Goal: Task Accomplishment & Management: Manage account settings

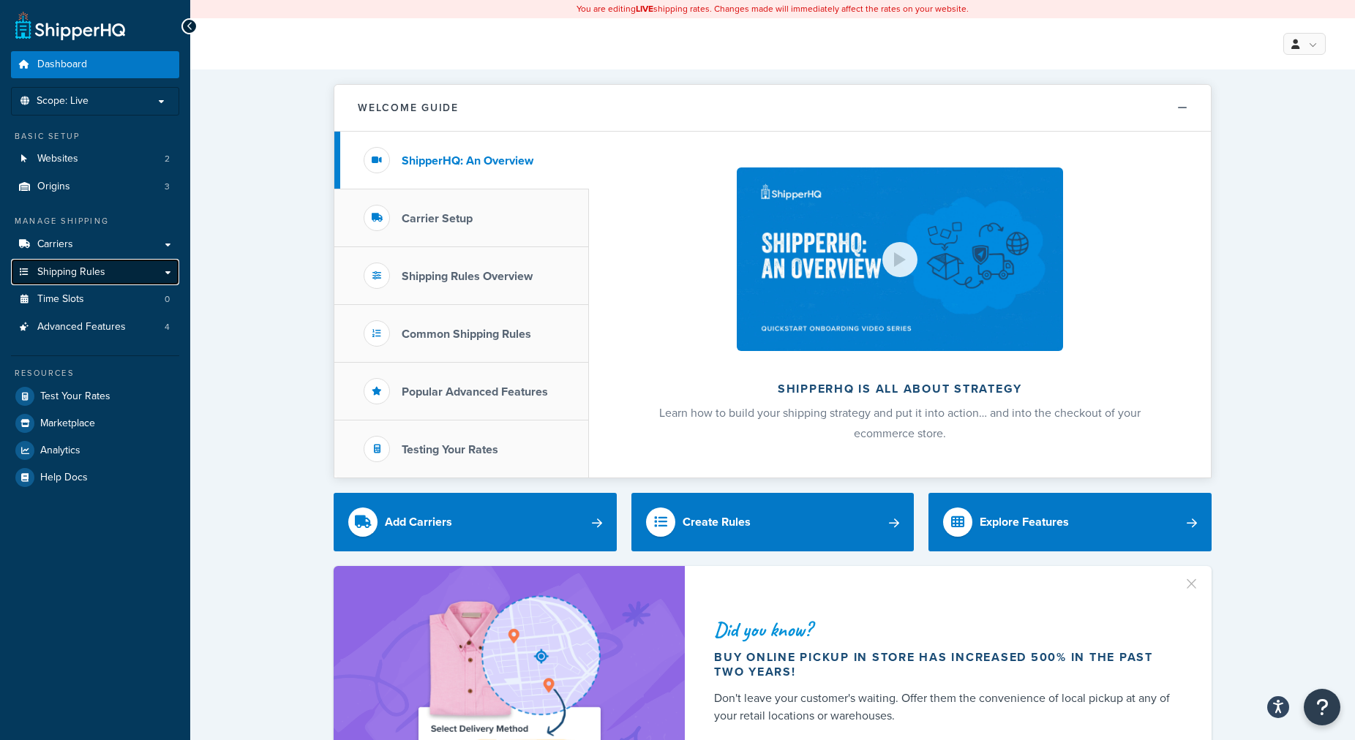
click at [134, 275] on link "Shipping Rules" at bounding box center [95, 272] width 168 height 27
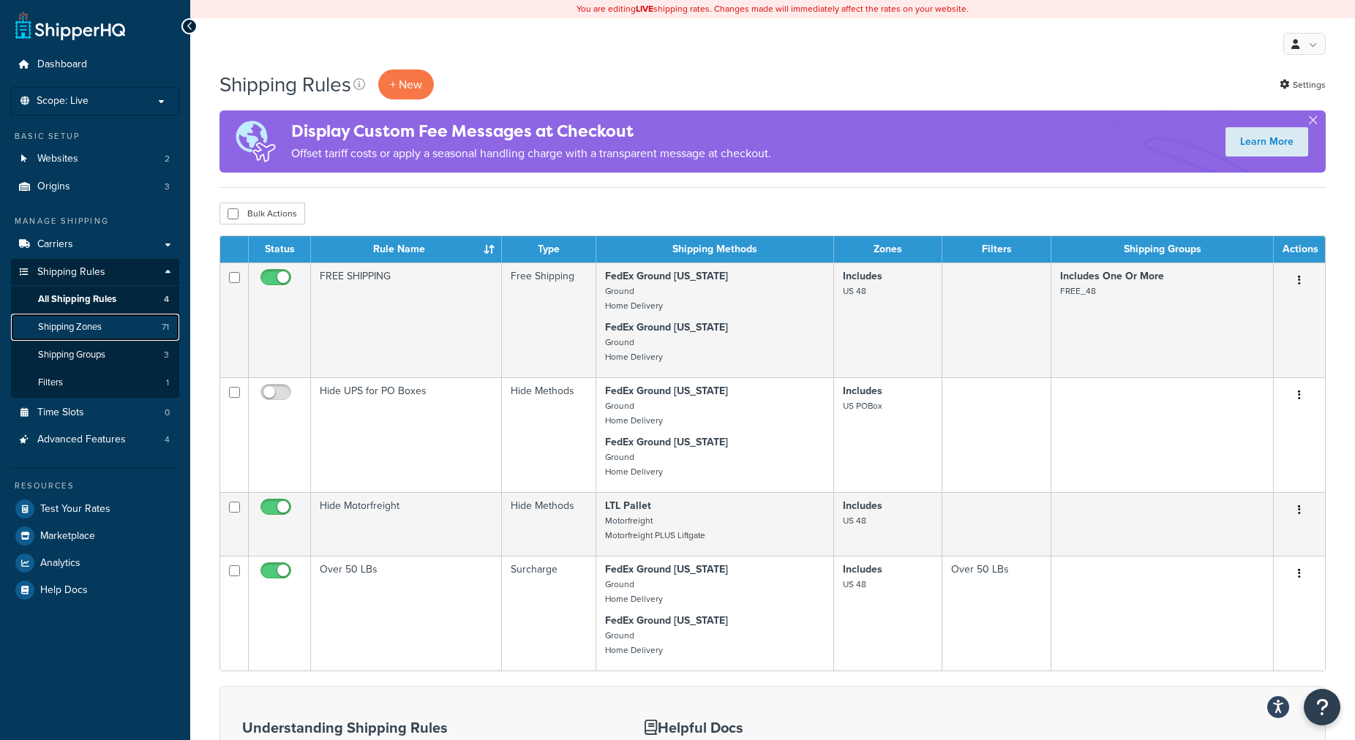
click at [87, 324] on span "Shipping Zones" at bounding box center [70, 327] width 64 height 12
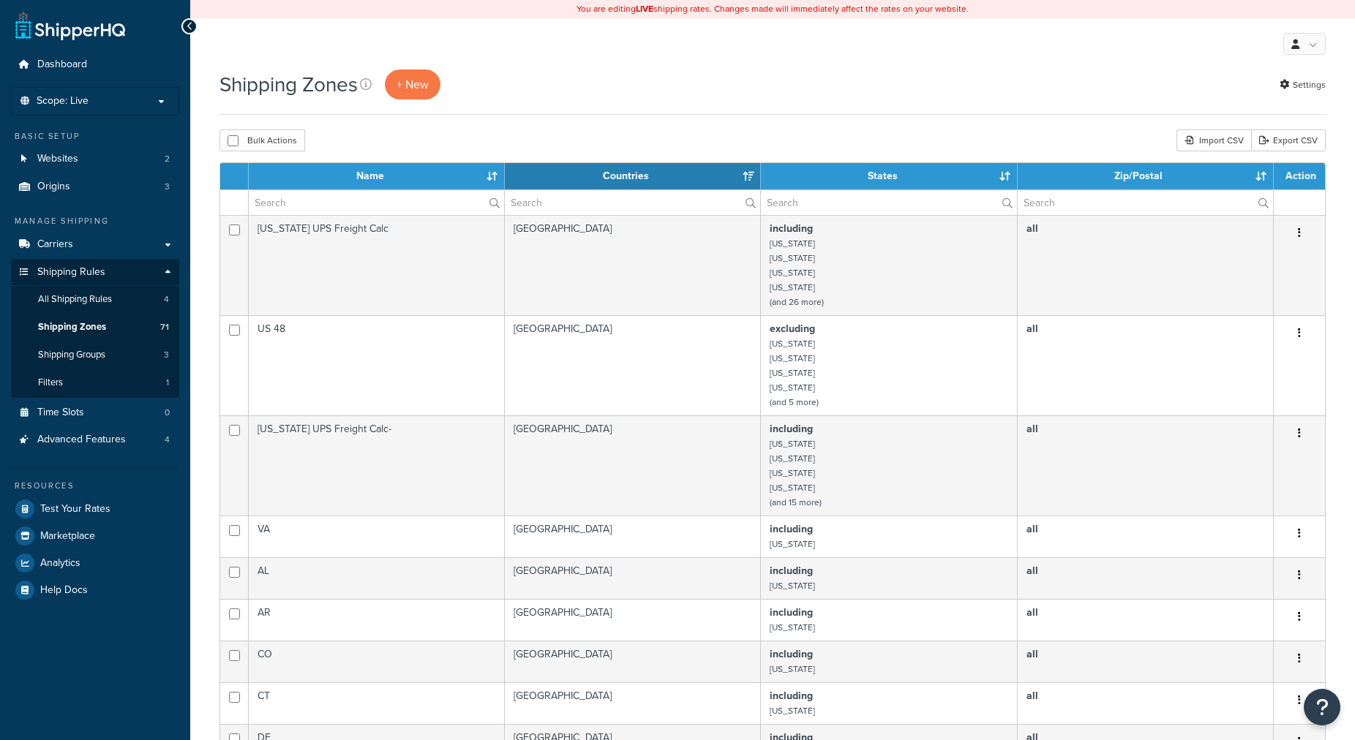
select select "15"
click at [470, 206] on input "text" at bounding box center [376, 202] width 255 height 25
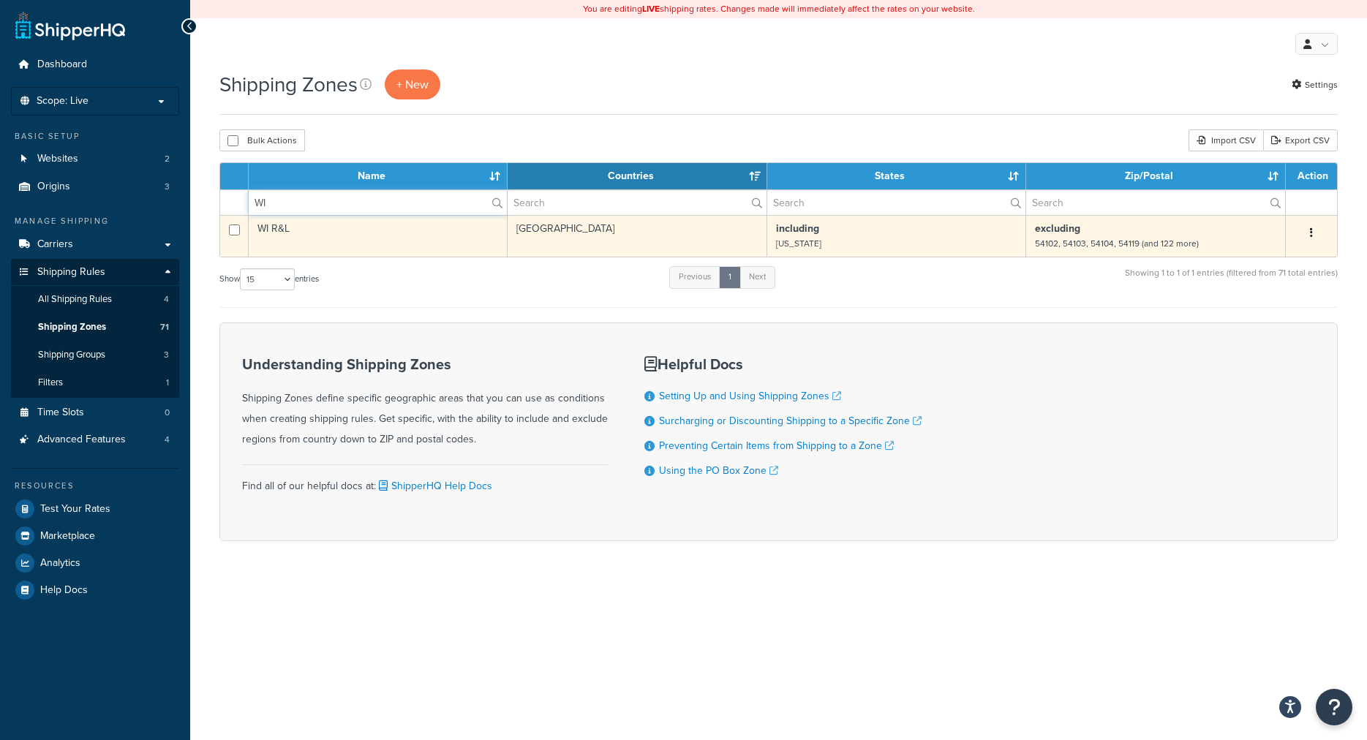
type input "WI"
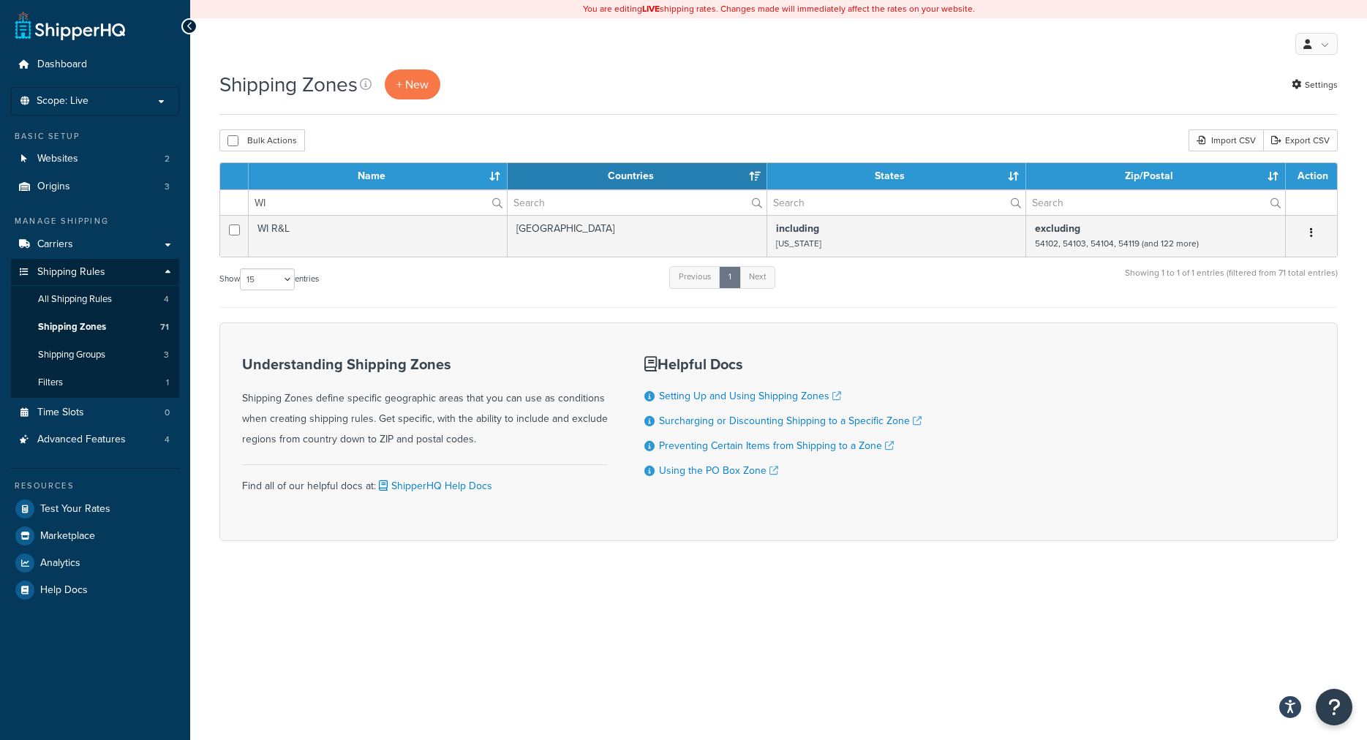
click at [319, 239] on td "WI R&L" at bounding box center [378, 236] width 259 height 42
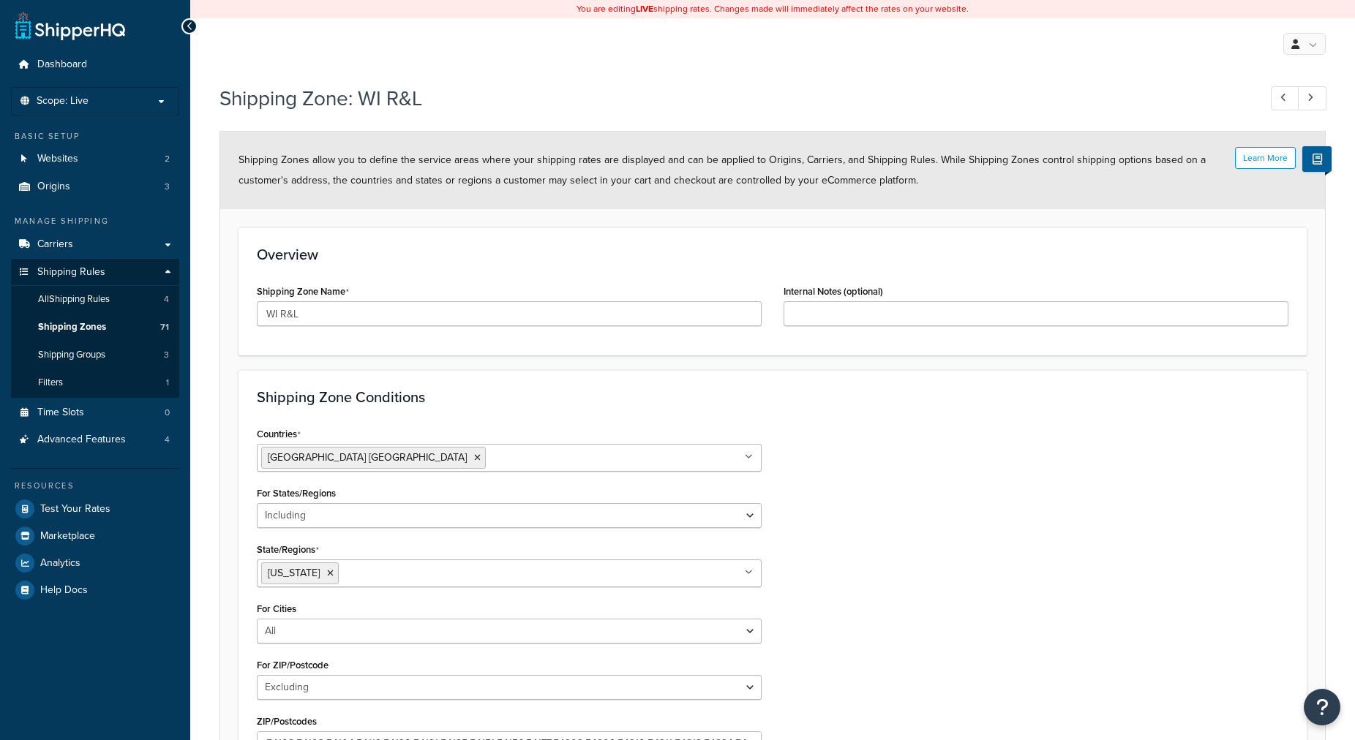
select select "including"
select select "excluding"
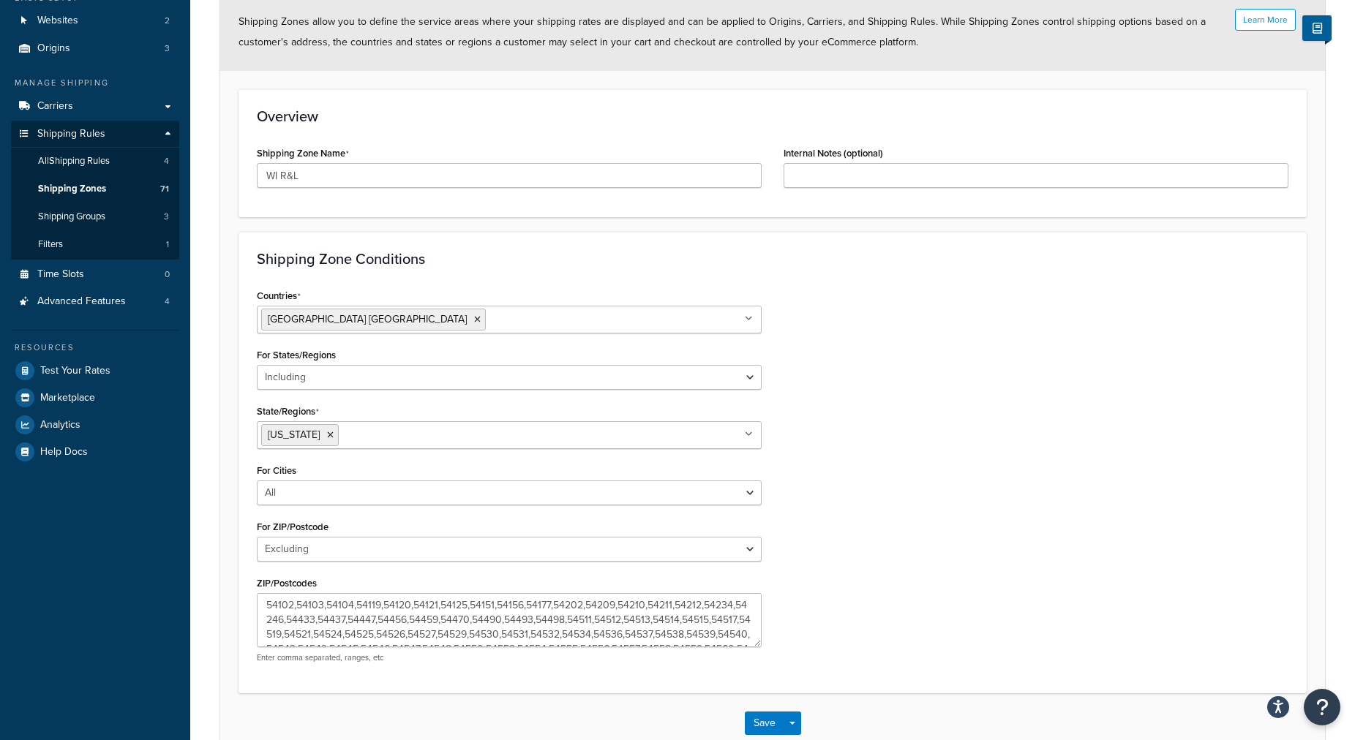
scroll to position [225, 0]
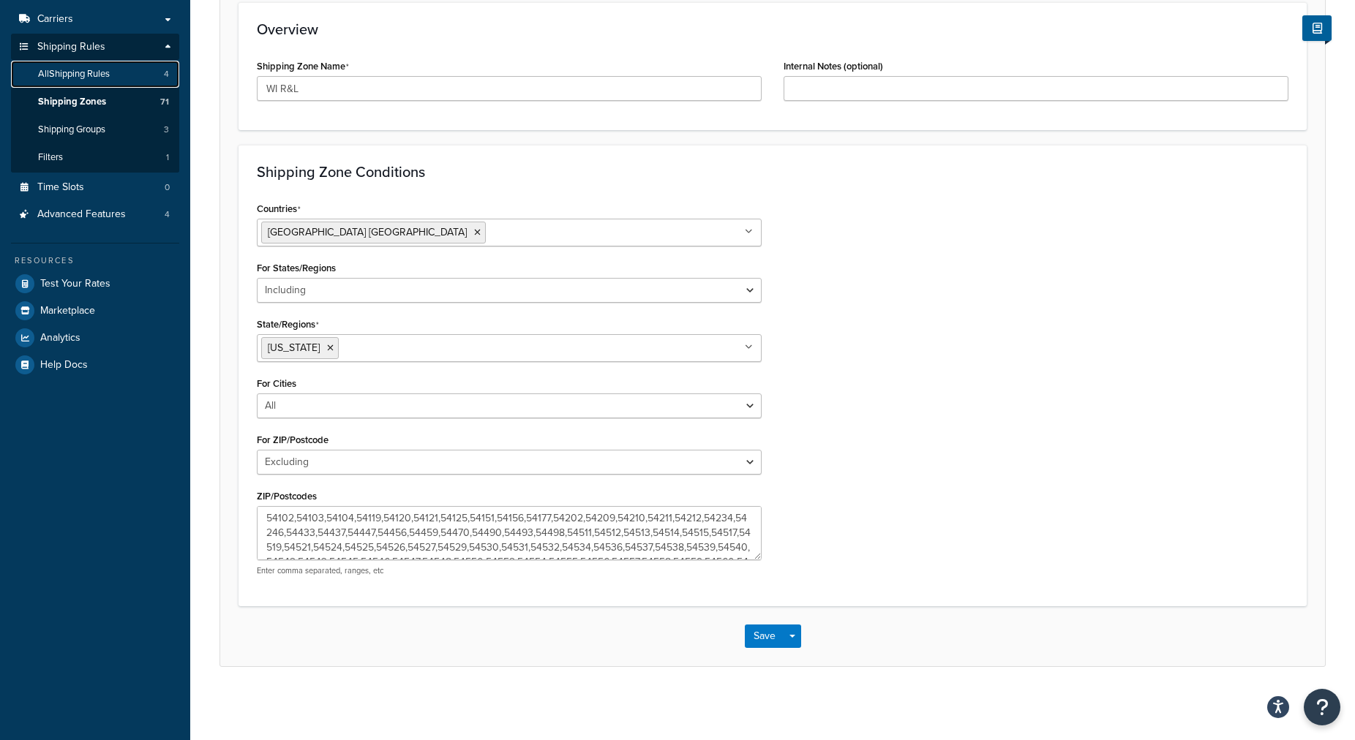
click at [105, 78] on span "All Shipping Rules" at bounding box center [74, 74] width 72 height 12
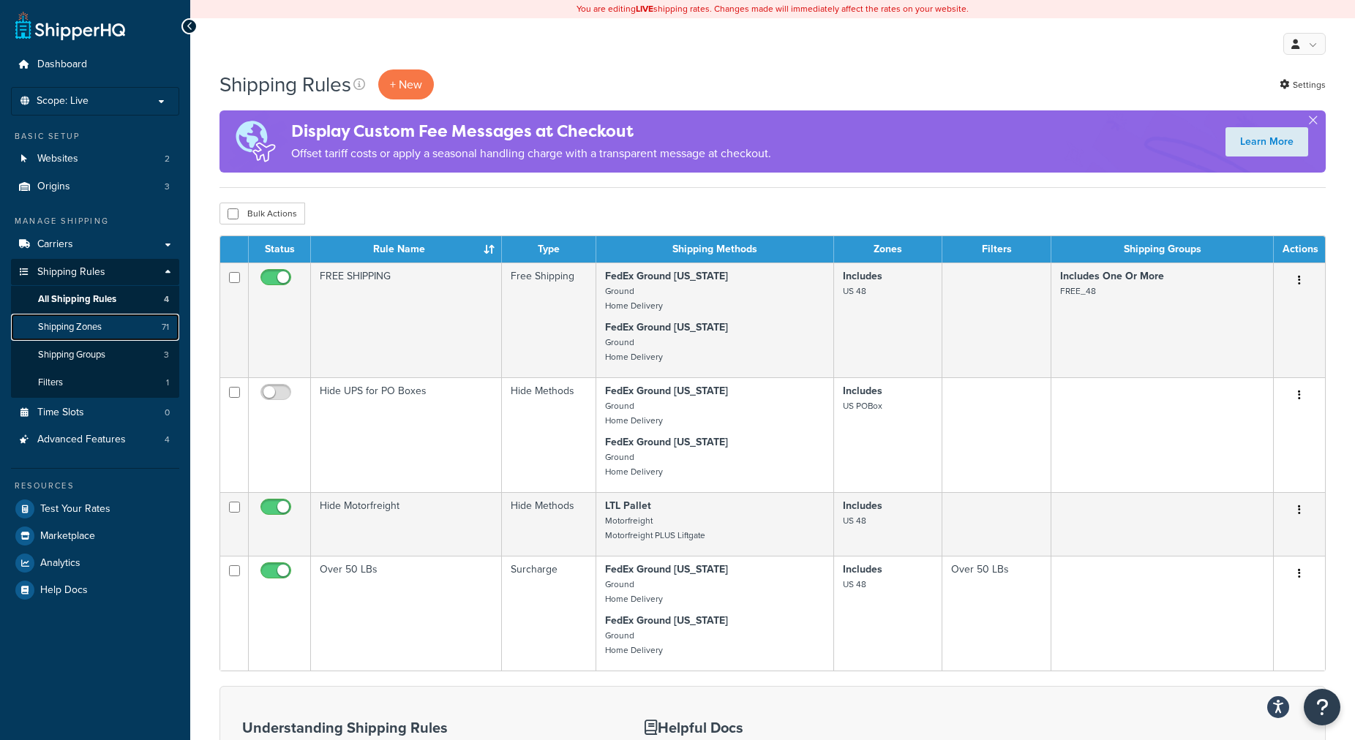
click at [62, 327] on span "Shipping Zones" at bounding box center [70, 327] width 64 height 12
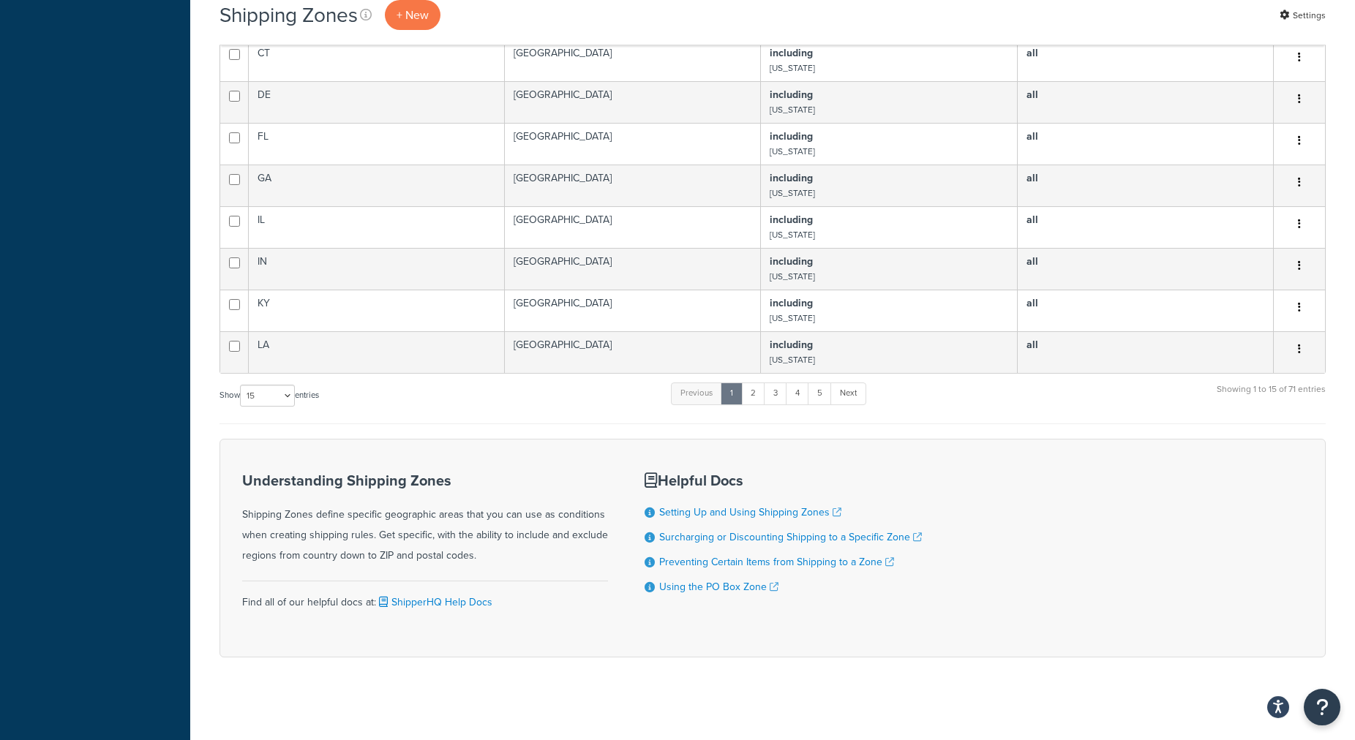
scroll to position [648, 0]
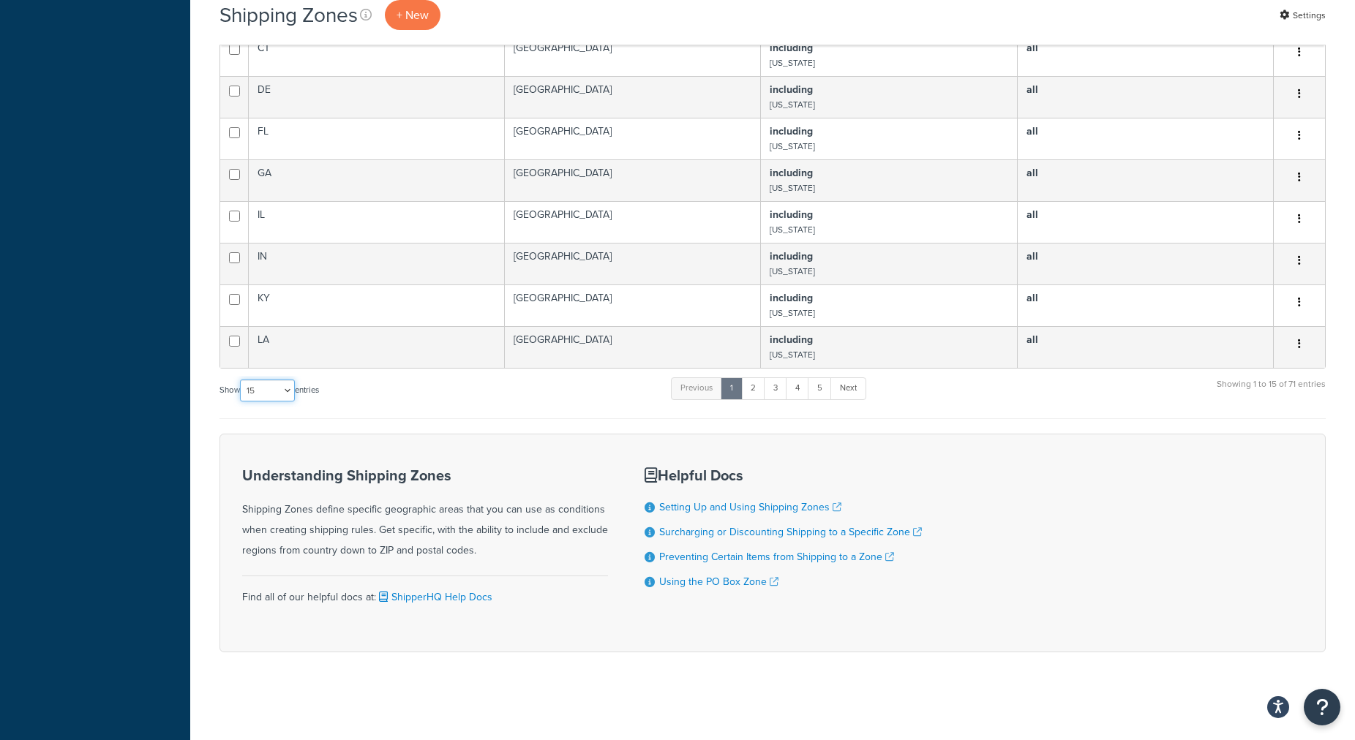
click at [240, 380] on select "10 15 25 50 100" at bounding box center [267, 391] width 55 height 22
select select "100"
click option "100" at bounding box center [0, 0] width 0 height 0
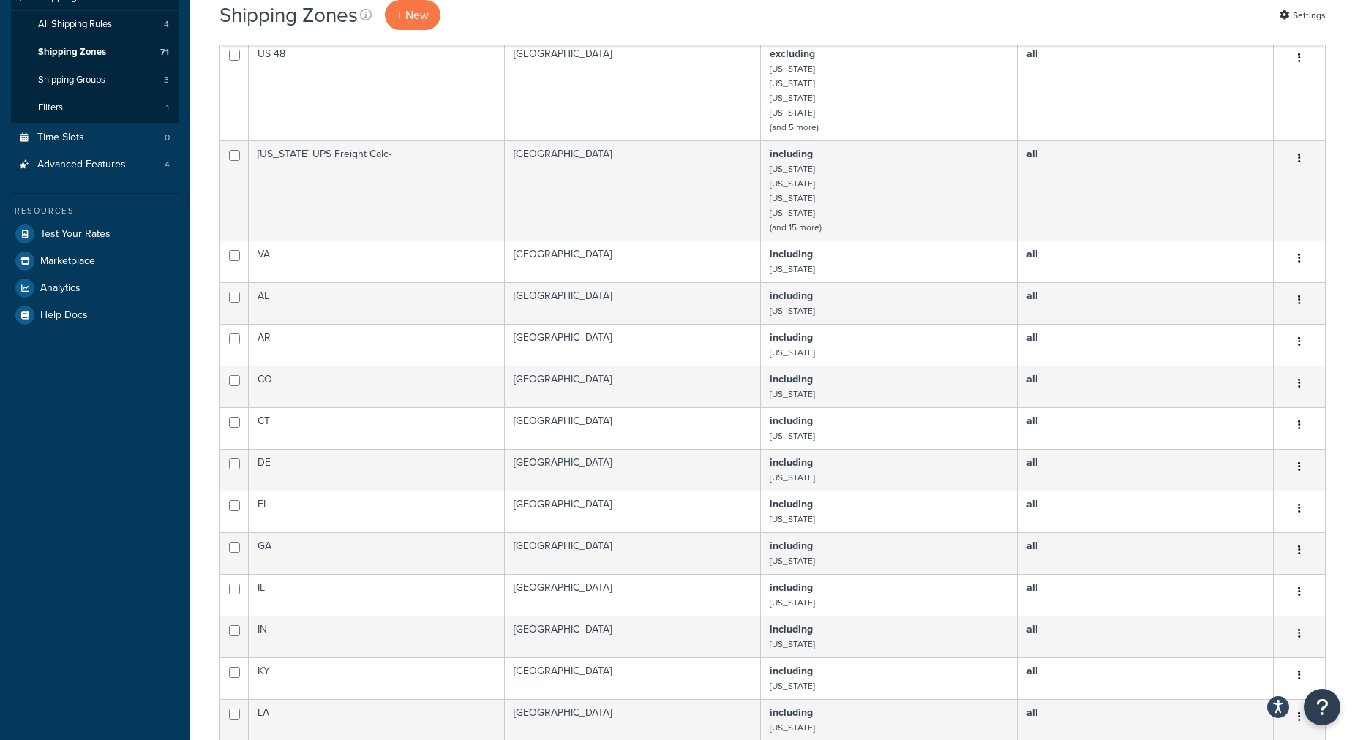
scroll to position [0, 0]
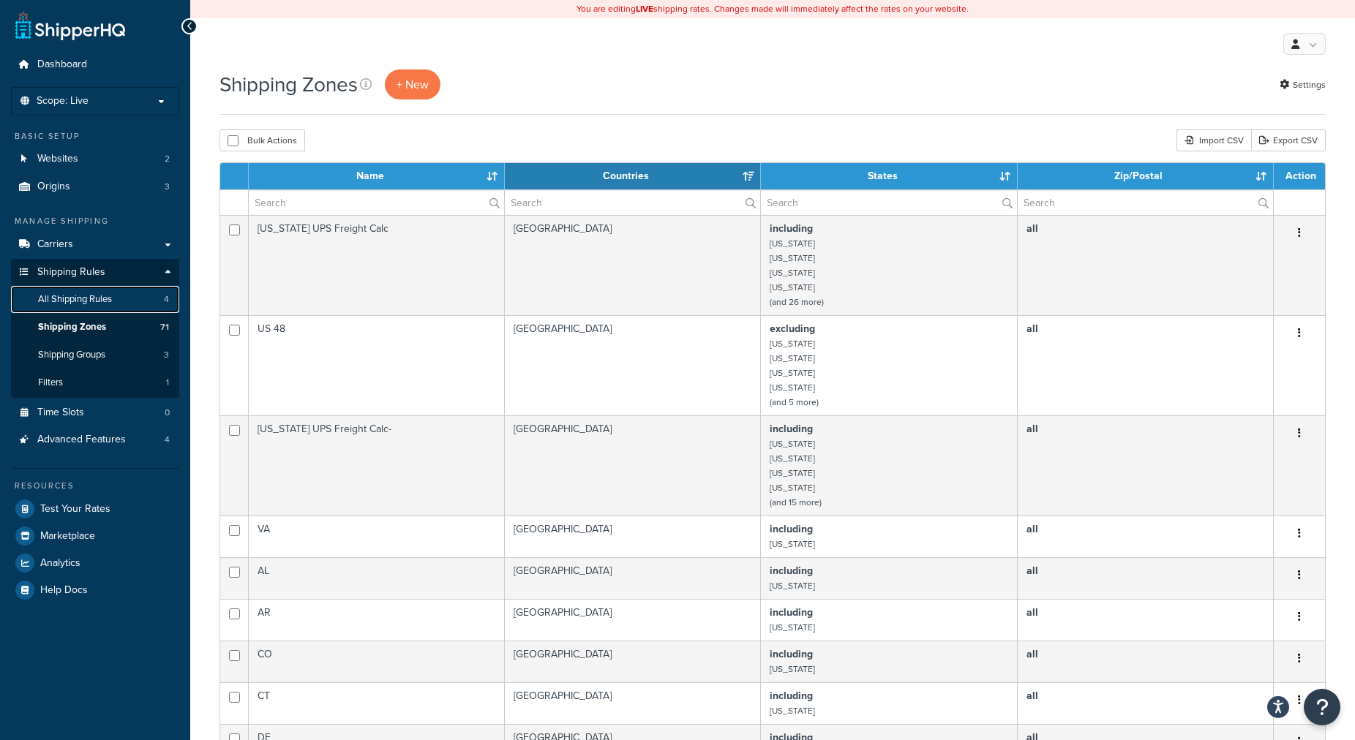
click at [76, 293] on span "All Shipping Rules" at bounding box center [75, 299] width 74 height 12
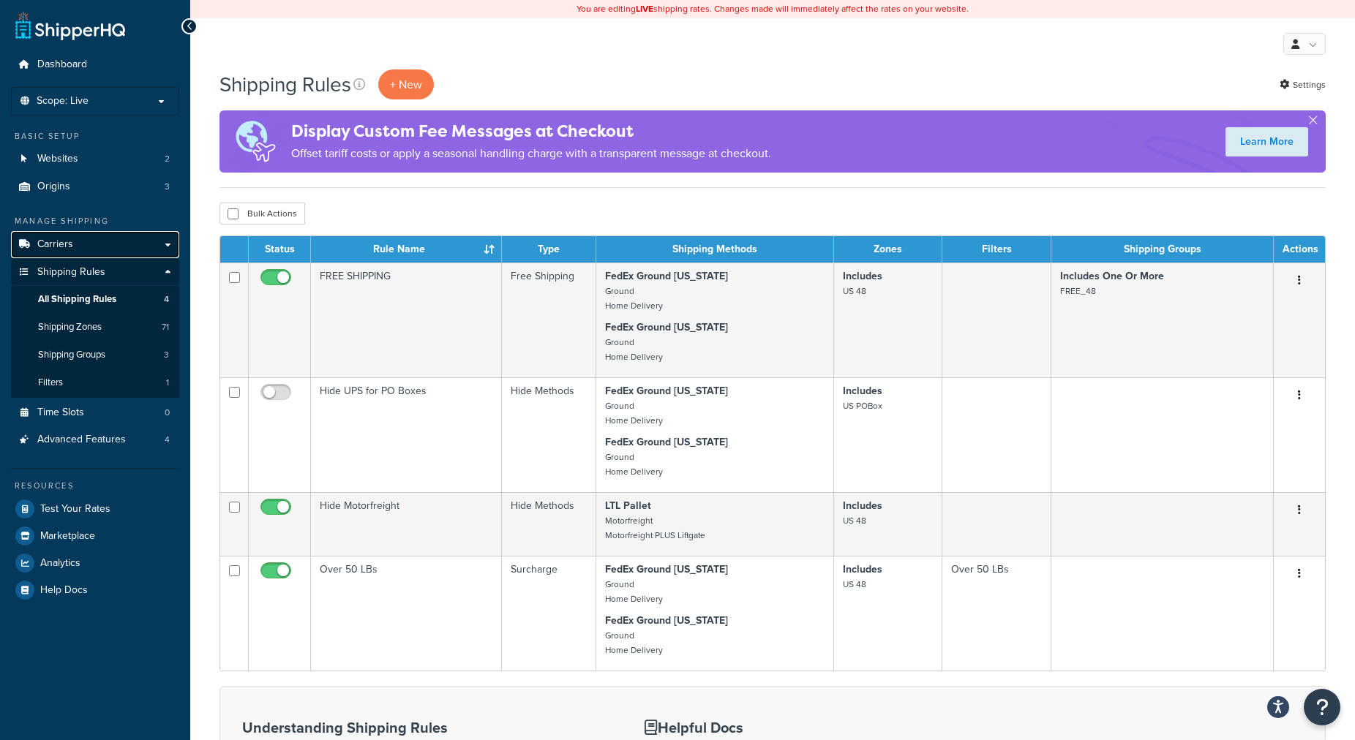
click at [41, 248] on span "Carriers" at bounding box center [55, 245] width 36 height 12
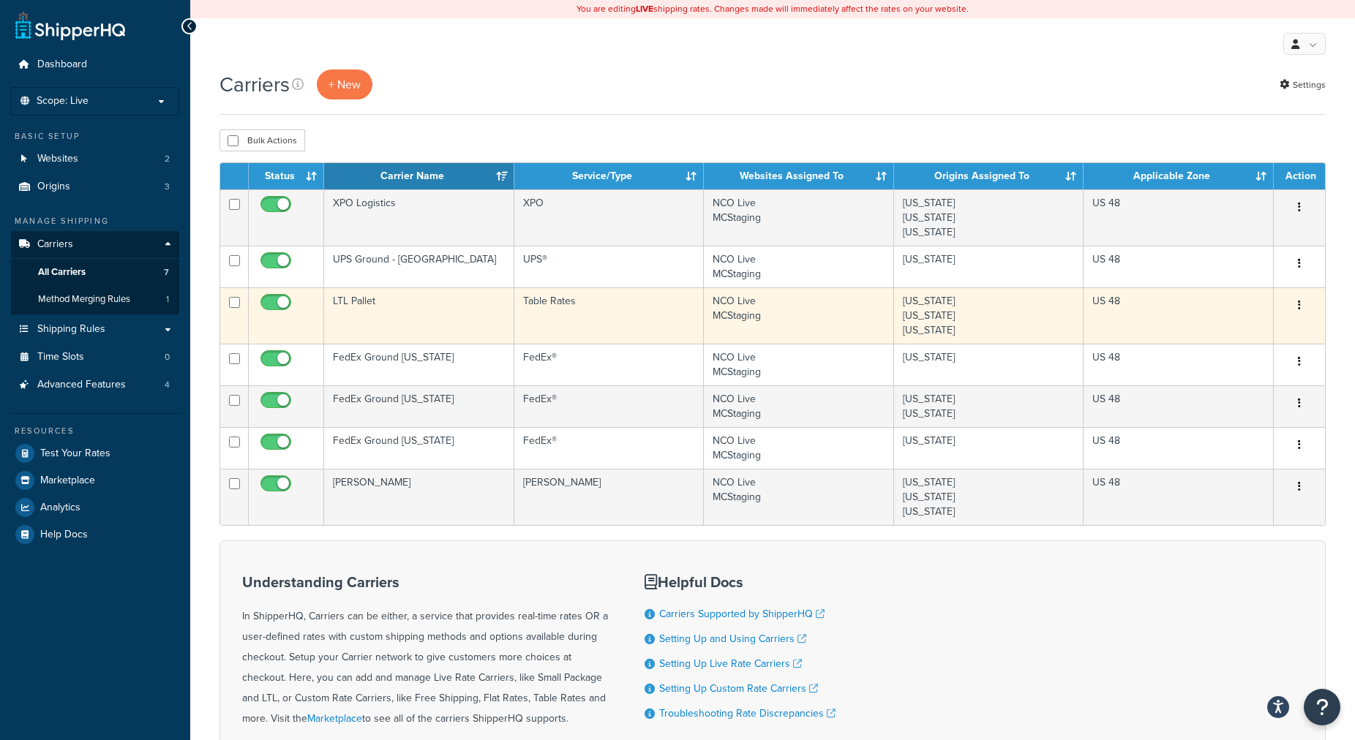
click at [380, 315] on td "LTL Pallet" at bounding box center [419, 316] width 190 height 56
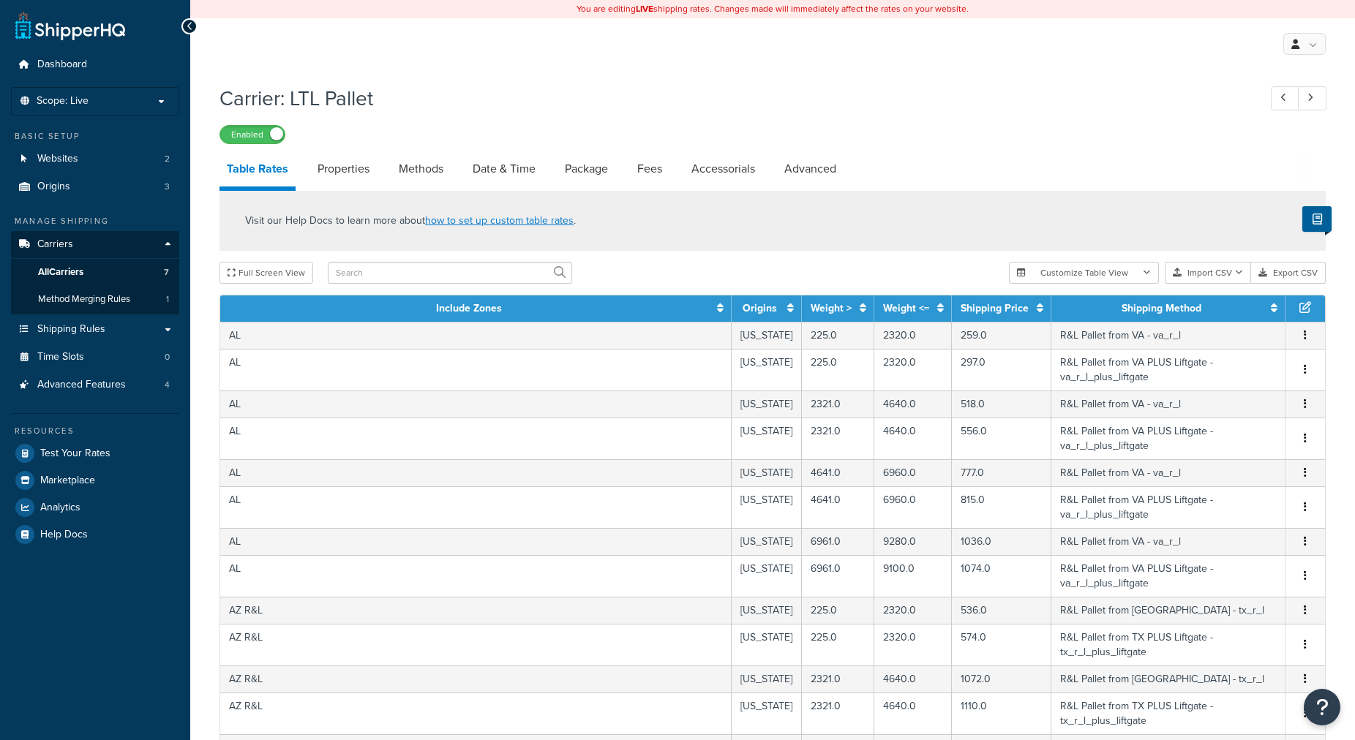
select select "25"
click at [371, 269] on input "text" at bounding box center [450, 273] width 244 height 22
type input "wi"
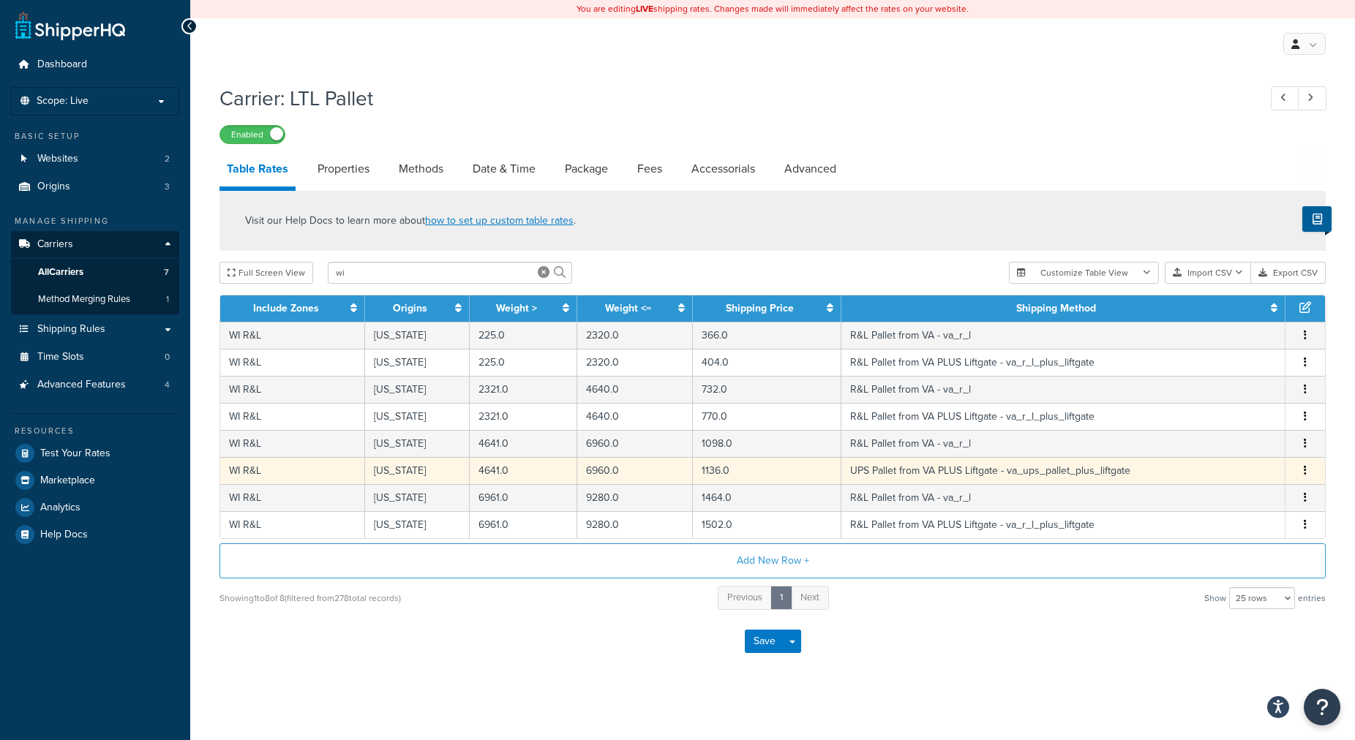
click at [864, 472] on td "UPS Pallet from VA PLUS Liftgate - va_ups_pallet_plus_liftgate" at bounding box center [1063, 470] width 444 height 27
select select "174937"
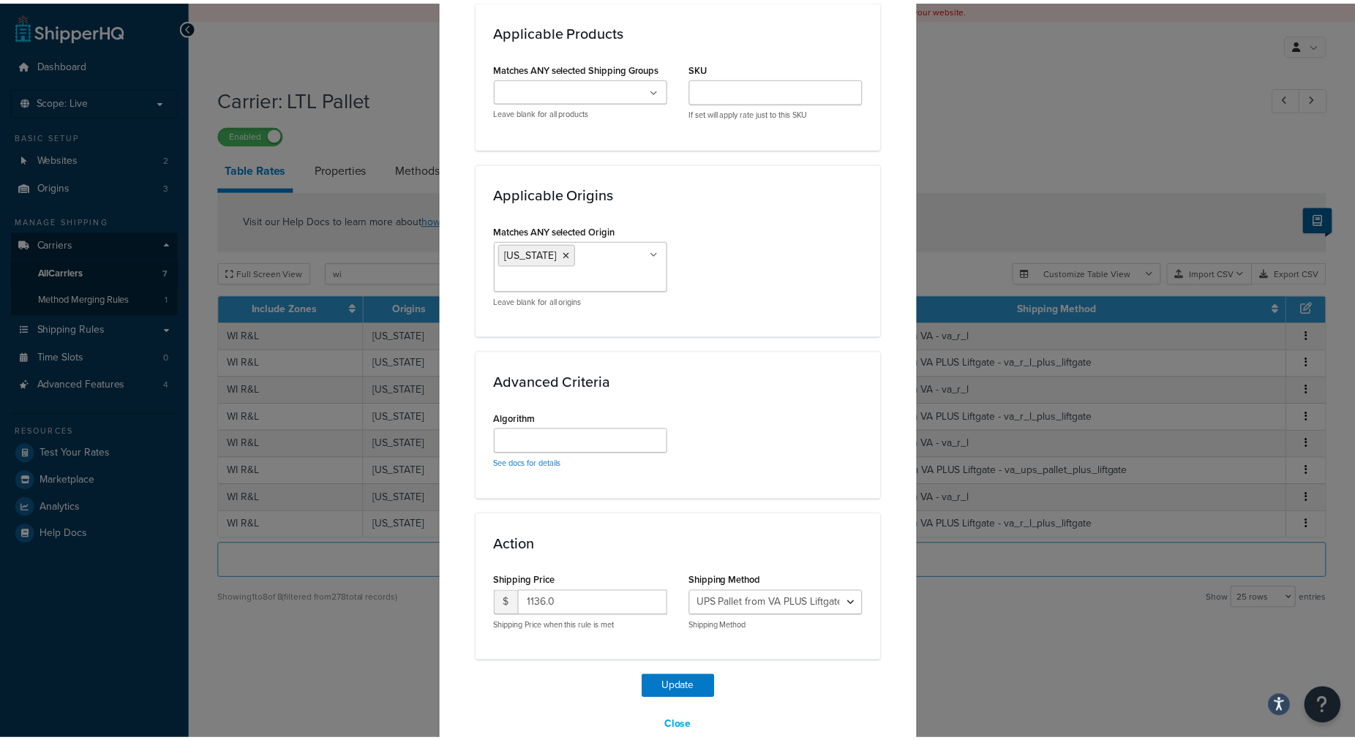
scroll to position [855, 0]
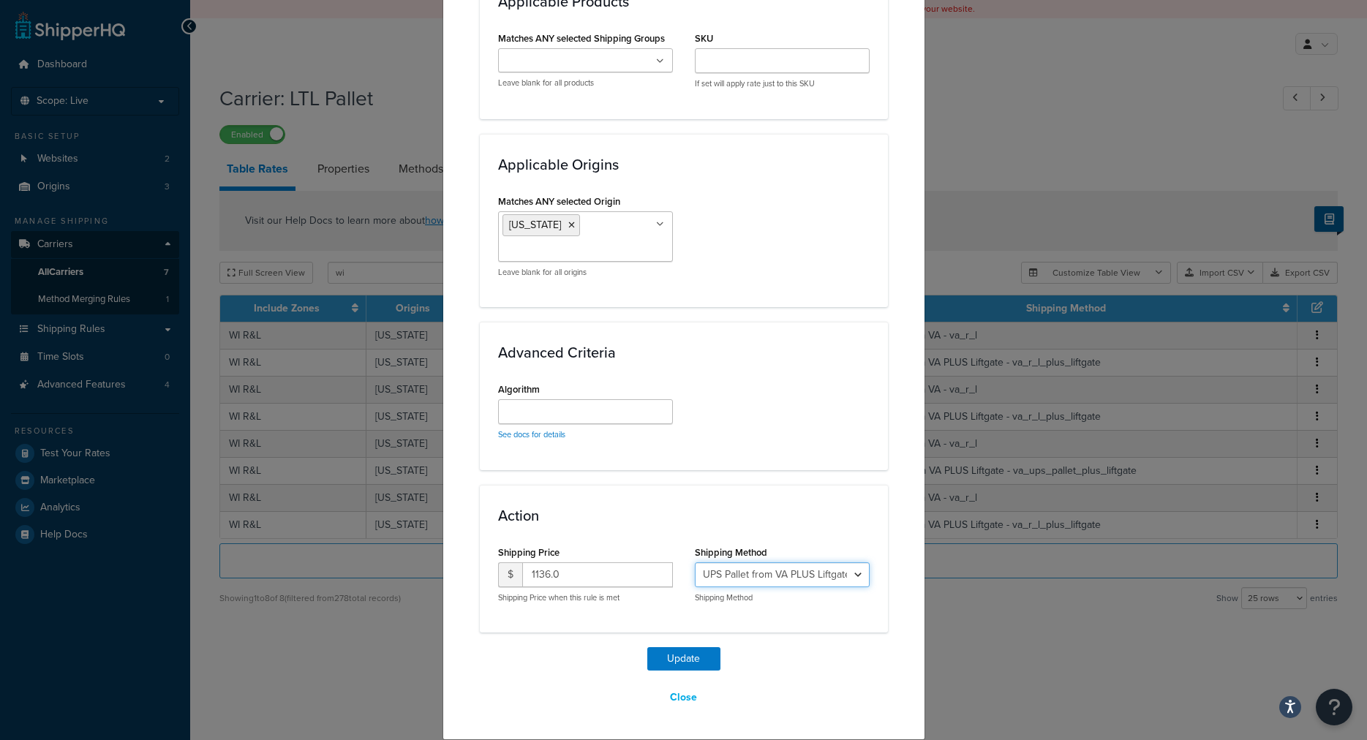
click at [695, 563] on select "Motorfreight - motorfreight Motorfreight PLUS Liftgate - motorfreight_plus_lift…" at bounding box center [782, 575] width 175 height 25
click at [669, 695] on button "Close" at bounding box center [684, 698] width 46 height 25
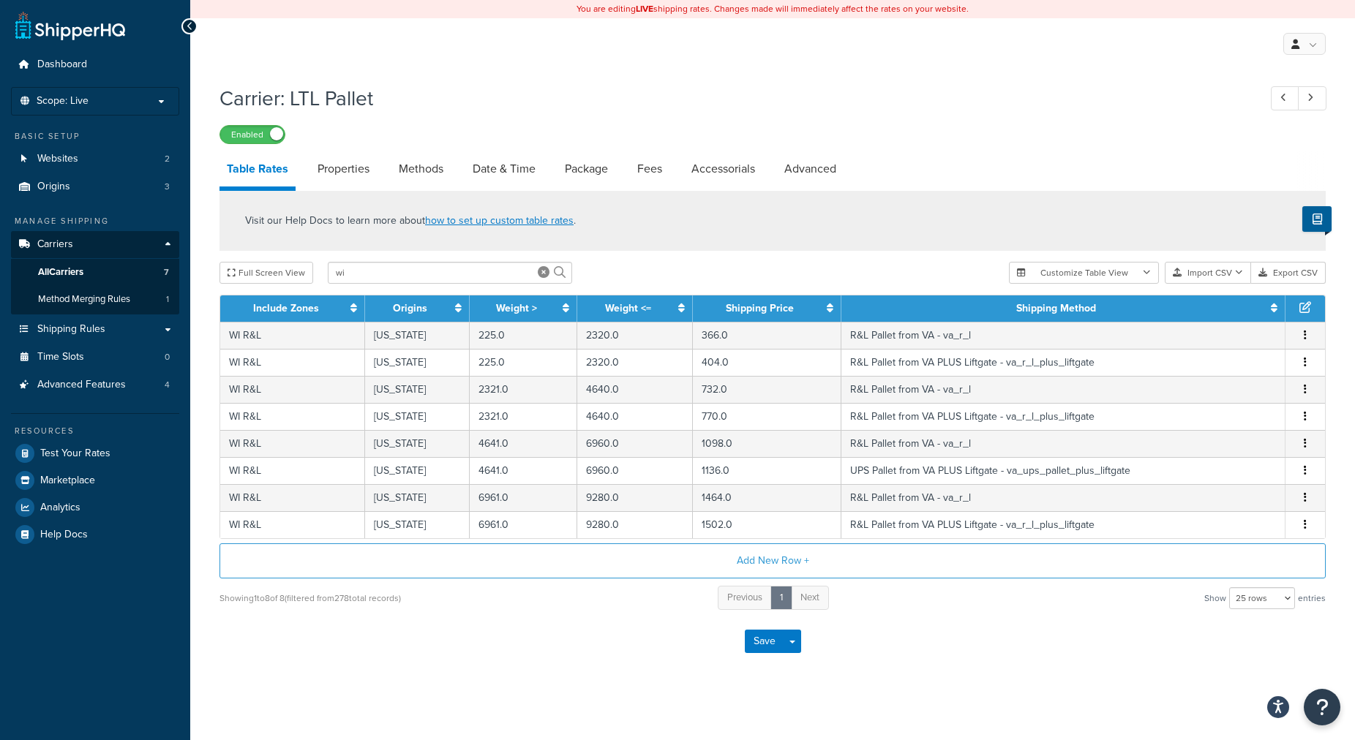
click at [669, 695] on div "Carrier: LTL Pallet Enabled Table Rates Properties Methods Date & Time Package …" at bounding box center [772, 392] width 1165 height 631
